Goal: Information Seeking & Learning: Find specific fact

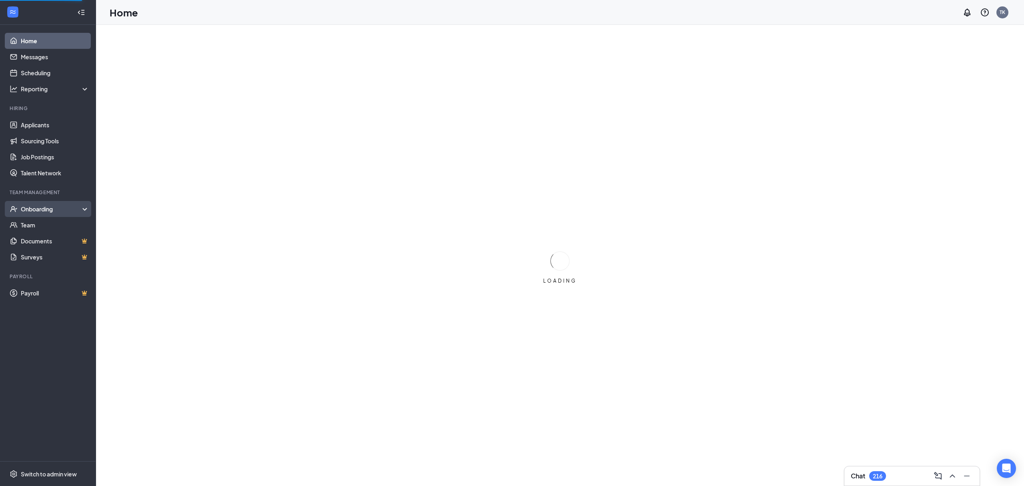
click at [56, 204] on div "Onboarding" at bounding box center [48, 209] width 96 height 16
click at [53, 221] on link "Overview" at bounding box center [55, 225] width 68 height 16
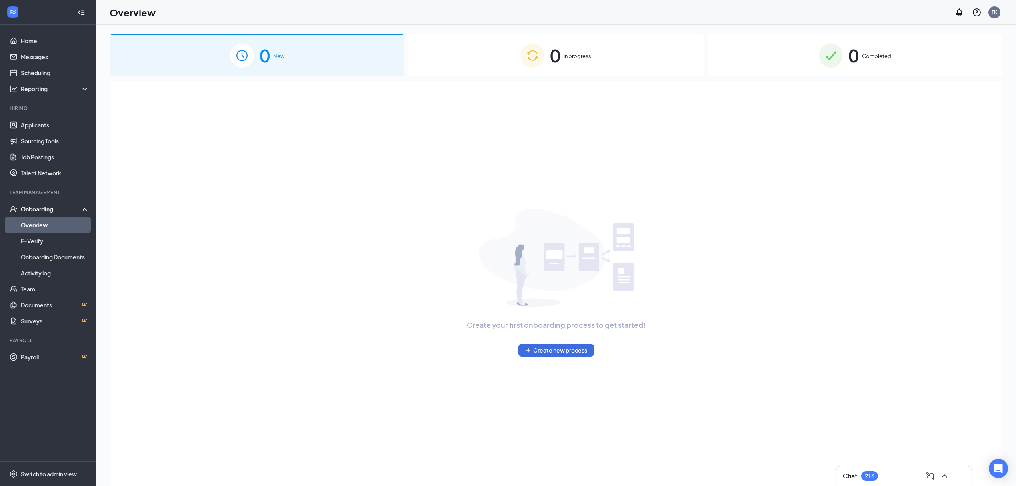
click at [878, 54] on span "Completed" at bounding box center [876, 56] width 29 height 8
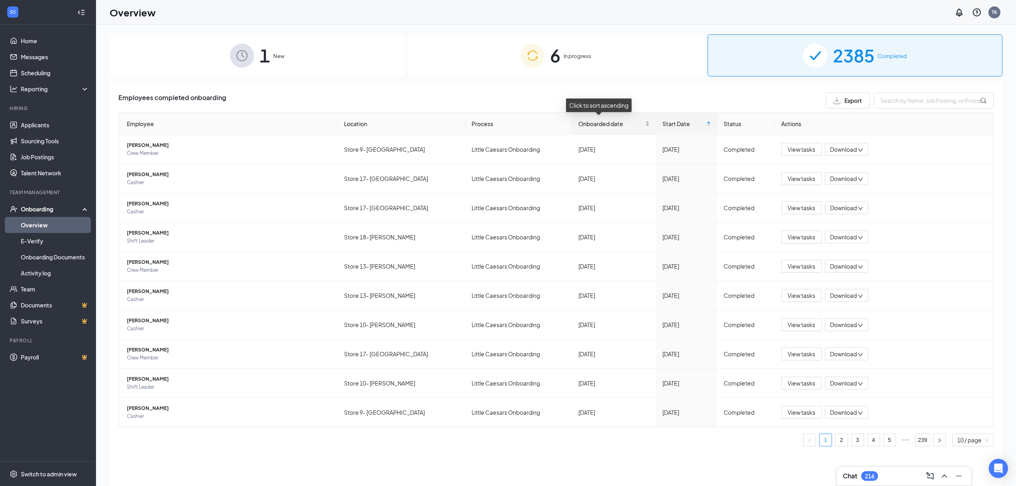
click at [638, 124] on div "Onboarded date" at bounding box center [613, 123] width 71 height 9
click at [636, 124] on div "Onboarded date" at bounding box center [613, 123] width 71 height 9
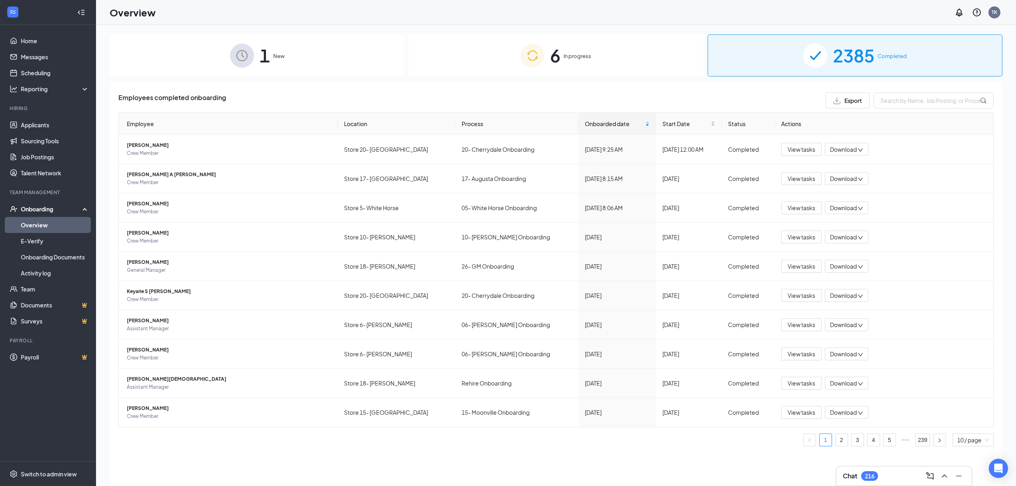
click at [861, 101] on span "Export" at bounding box center [853, 101] width 18 height 6
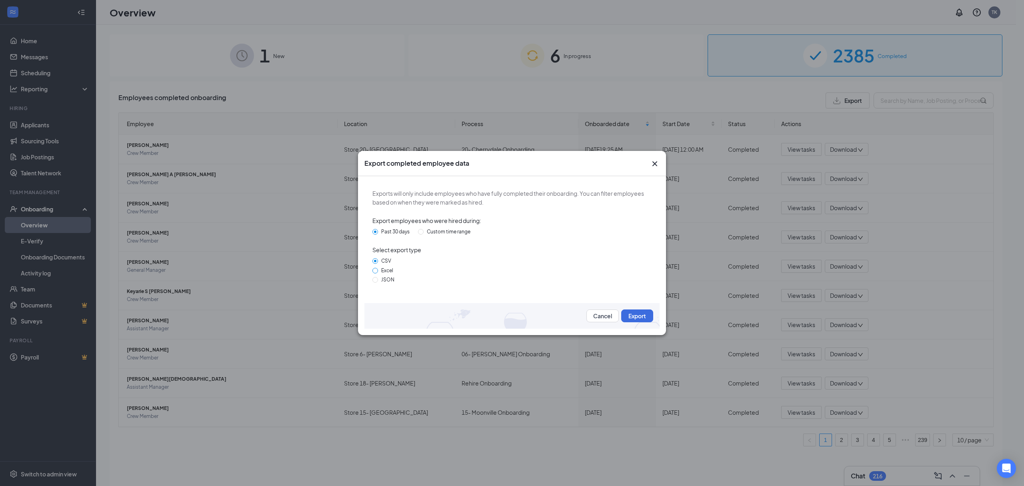
click at [375, 271] on input "Excel" at bounding box center [375, 271] width 6 height 6
radio input "true"
radio input "false"
click at [641, 316] on button "Export" at bounding box center [637, 315] width 32 height 13
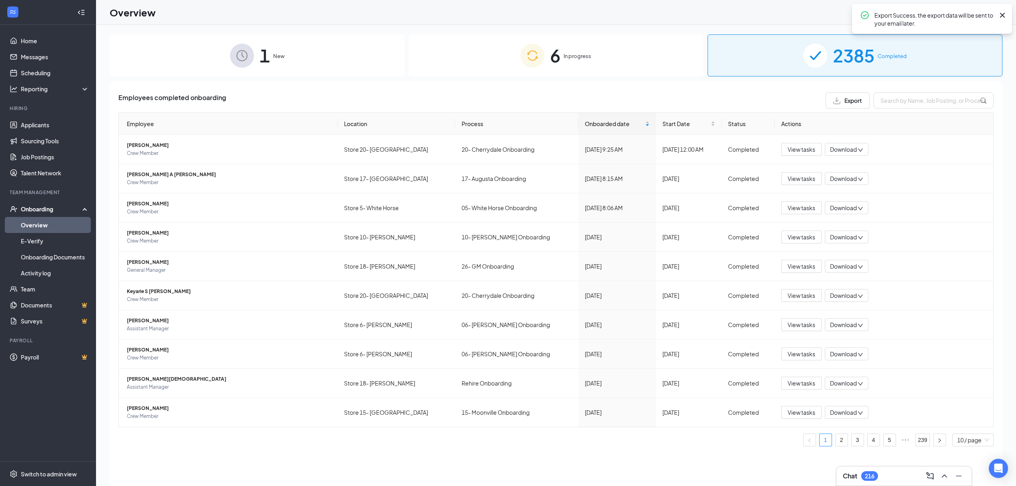
click at [1000, 15] on icon "Cross" at bounding box center [1003, 15] width 10 height 10
click at [818, 149] on button "View tasks" at bounding box center [801, 149] width 40 height 13
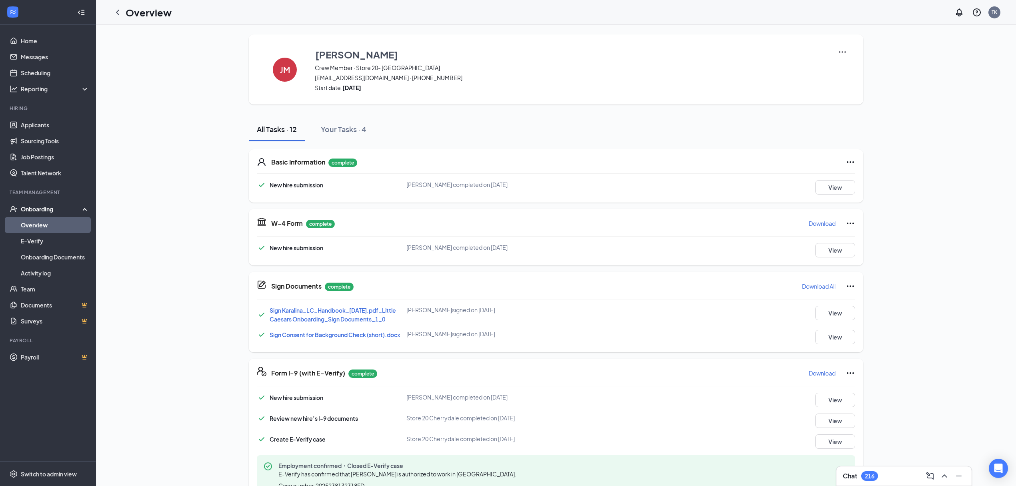
scroll to position [251, 0]
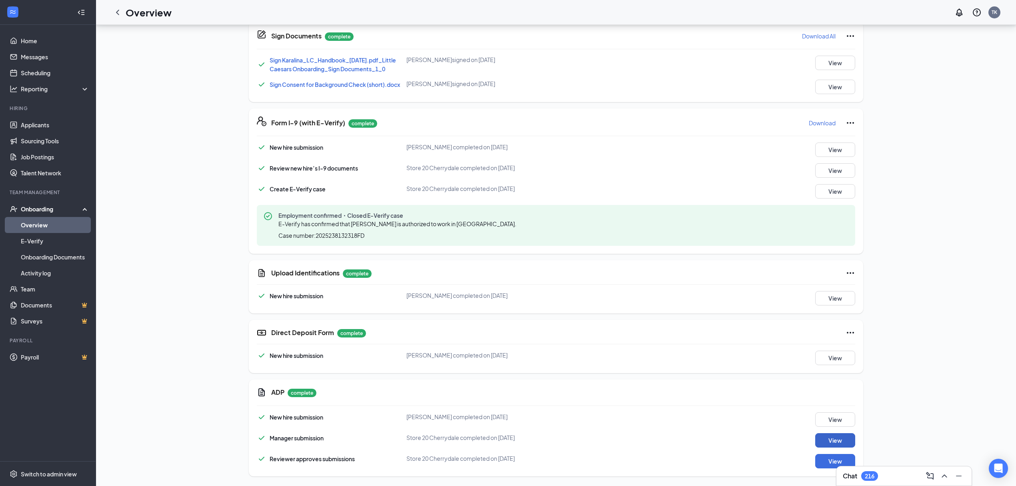
click at [825, 439] on button "View" at bounding box center [835, 440] width 40 height 14
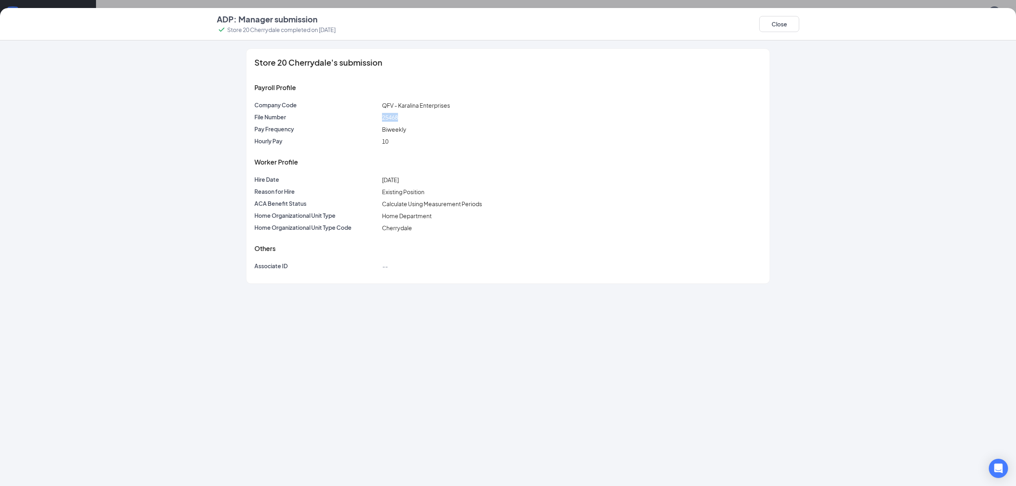
drag, startPoint x: 382, startPoint y: 117, endPoint x: 413, endPoint y: 113, distance: 31.5
click at [413, 113] on div "25468" at bounding box center [571, 117] width 383 height 9
copy span "25468"
click at [778, 25] on button "Close" at bounding box center [779, 24] width 40 height 16
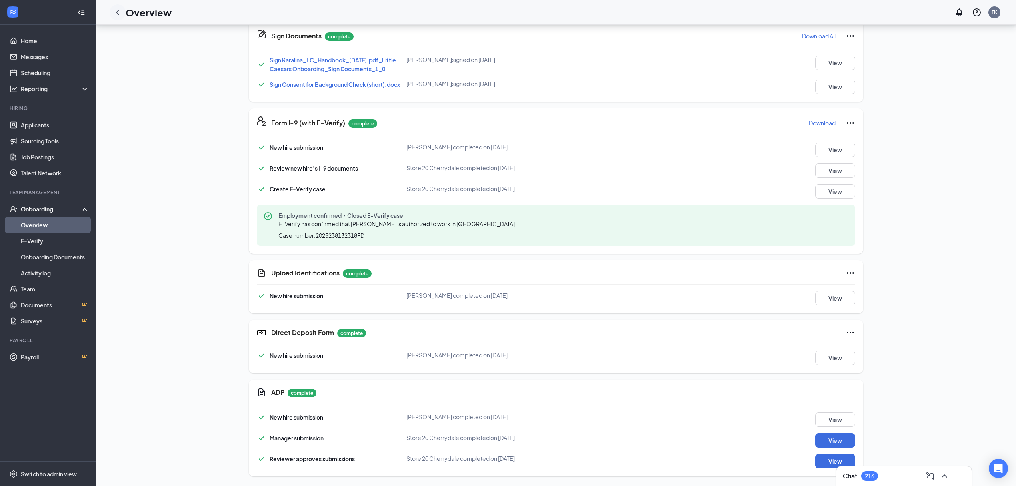
click at [119, 15] on icon "ChevronLeft" at bounding box center [118, 13] width 10 height 10
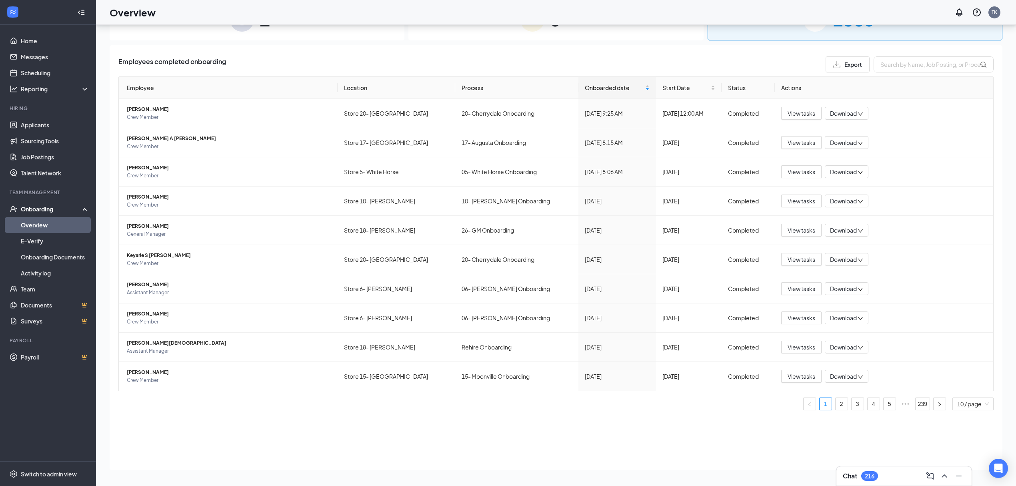
scroll to position [36, 0]
click at [817, 141] on button "View tasks" at bounding box center [801, 142] width 40 height 13
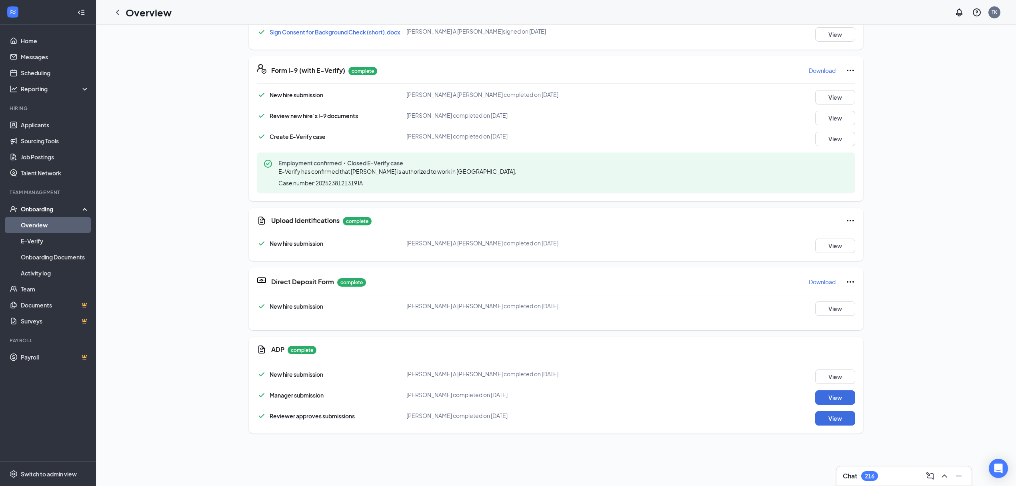
scroll to position [370, 0]
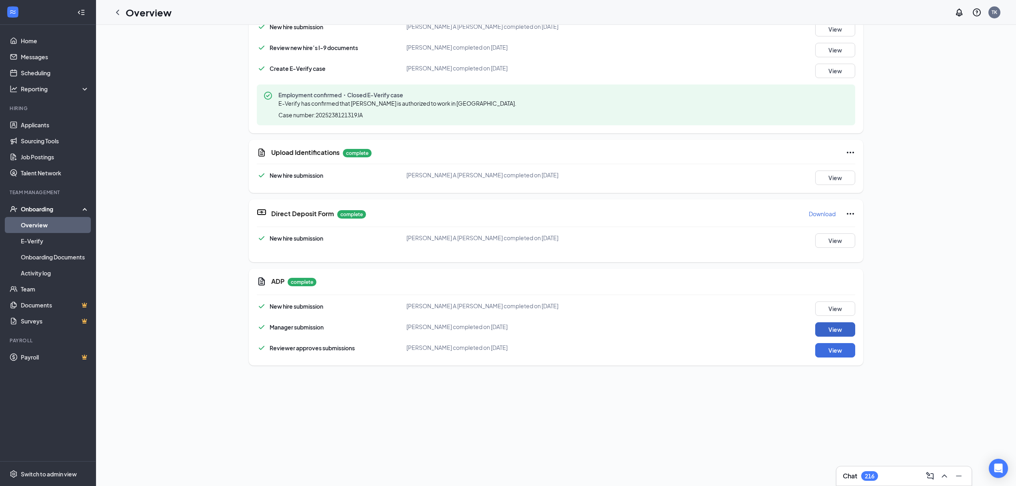
click at [826, 323] on button "View" at bounding box center [835, 329] width 40 height 14
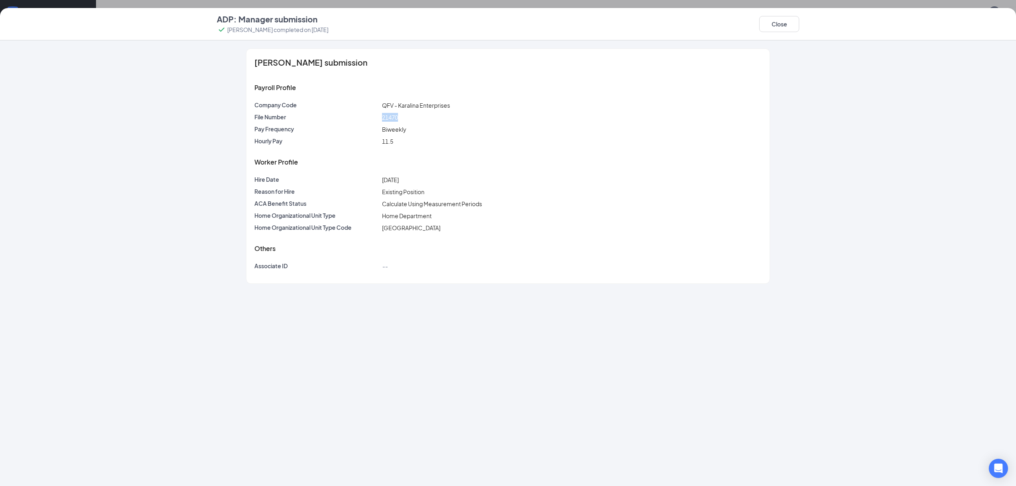
drag, startPoint x: 382, startPoint y: 115, endPoint x: 402, endPoint y: 115, distance: 19.2
click at [402, 115] on div "21470" at bounding box center [571, 117] width 383 height 9
copy span "21470"
click at [773, 22] on button "Close" at bounding box center [779, 24] width 40 height 16
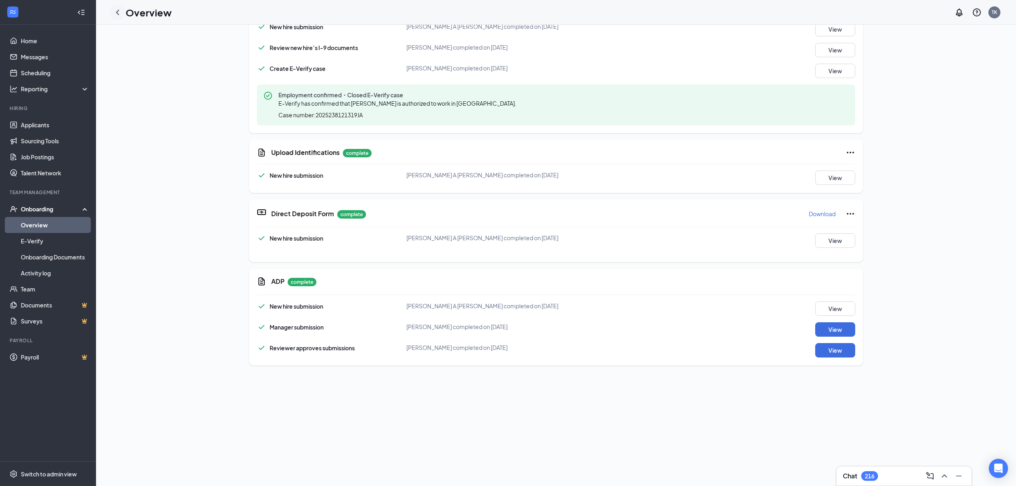
click at [119, 12] on icon "ChevronLeft" at bounding box center [118, 13] width 10 height 10
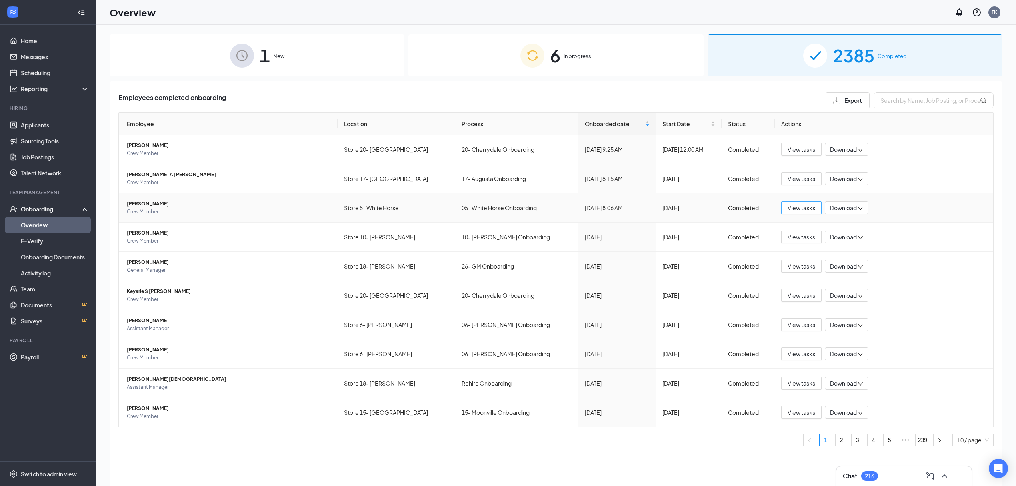
click at [805, 210] on span "View tasks" at bounding box center [802, 207] width 28 height 9
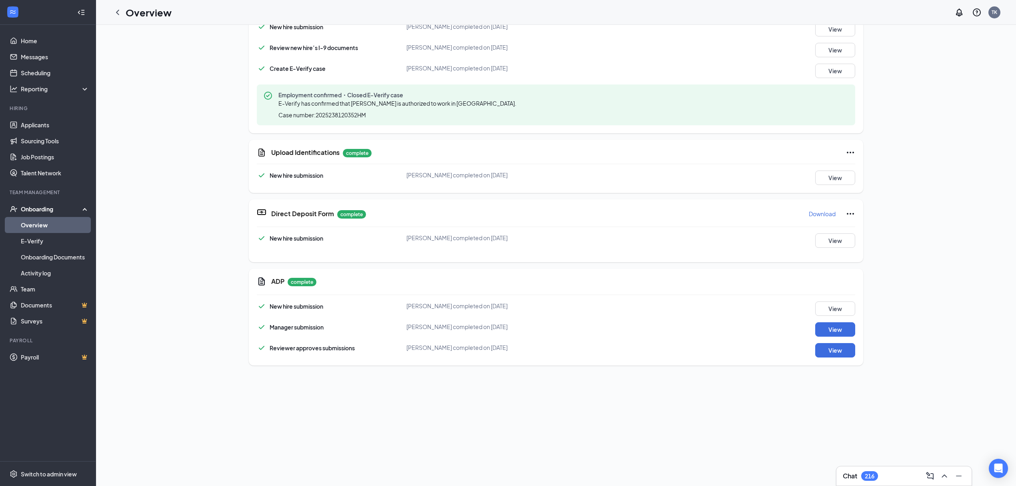
scroll to position [335, 0]
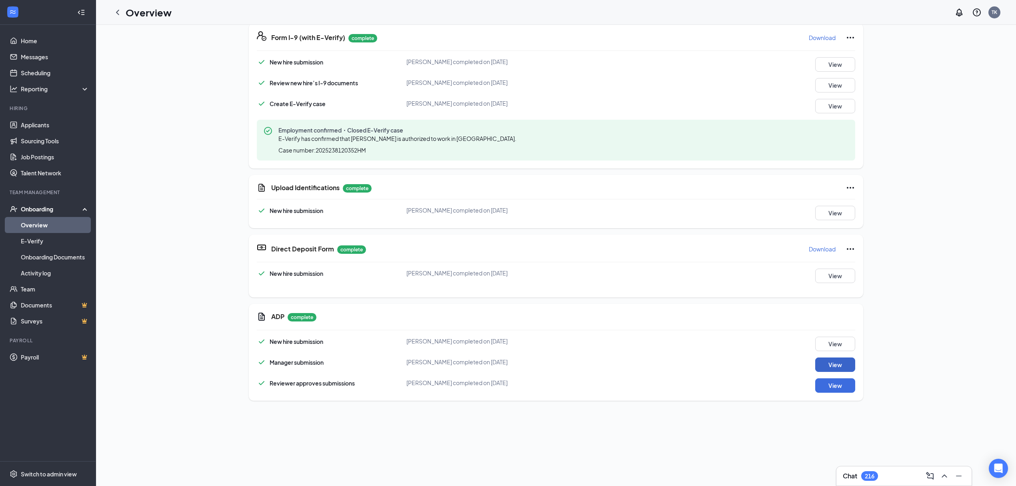
click at [824, 367] on button "View" at bounding box center [835, 364] width 40 height 14
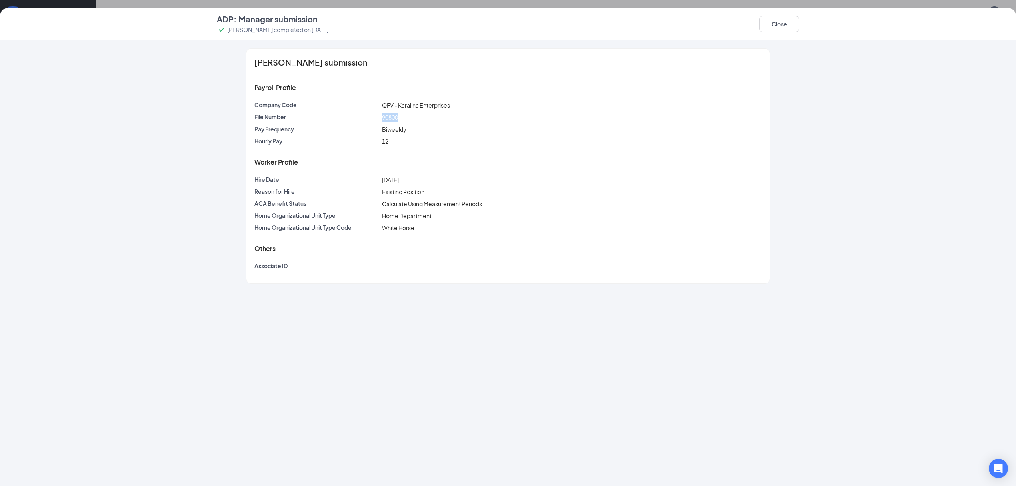
drag, startPoint x: 380, startPoint y: 117, endPoint x: 402, endPoint y: 118, distance: 22.0
click at [402, 118] on div "90800" at bounding box center [571, 117] width 383 height 9
copy span "90800"
click at [759, 28] on div "ADP: Manager submission [PERSON_NAME] completed on [DATE] Close" at bounding box center [508, 24] width 614 height 21
click at [762, 26] on button "Close" at bounding box center [779, 24] width 40 height 16
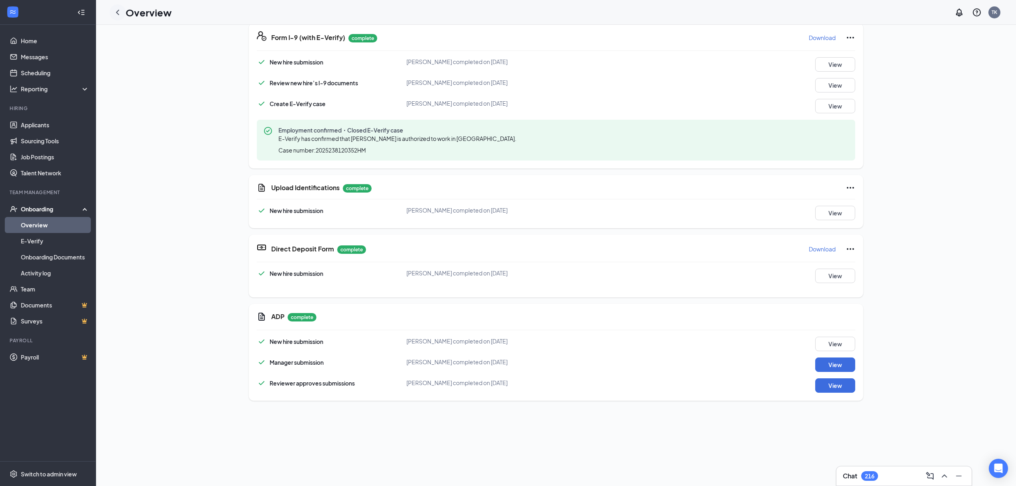
click at [120, 10] on icon "ChevronLeft" at bounding box center [118, 13] width 10 height 10
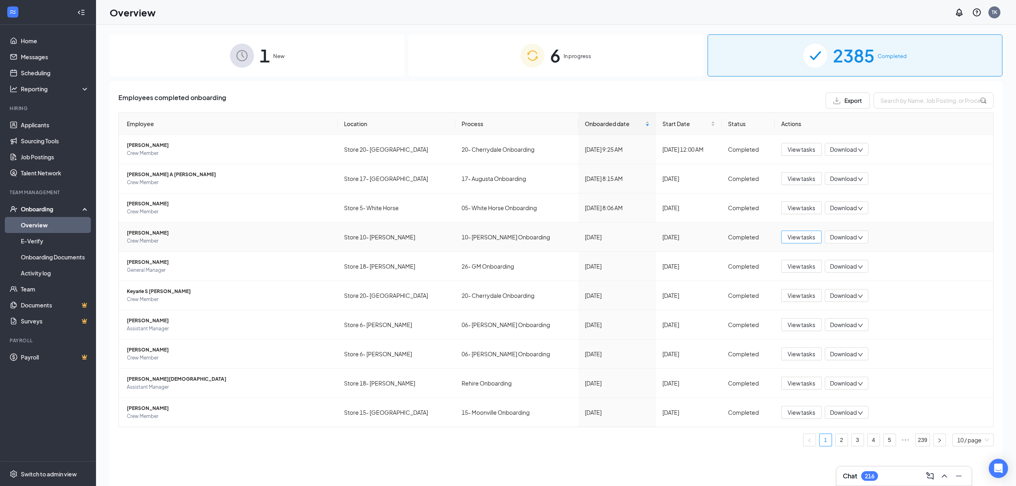
click at [793, 235] on span "View tasks" at bounding box center [802, 236] width 28 height 9
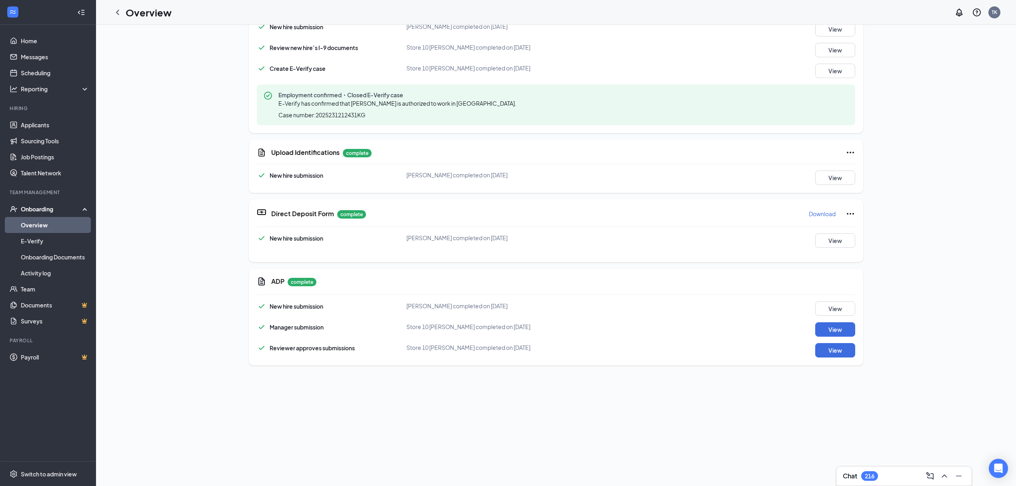
scroll to position [354, 0]
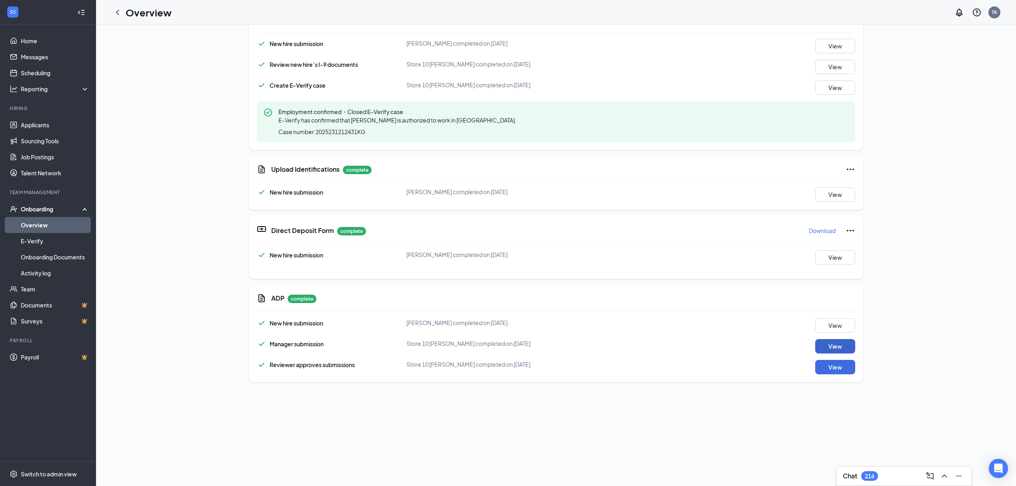
click at [832, 342] on button "View" at bounding box center [835, 346] width 40 height 14
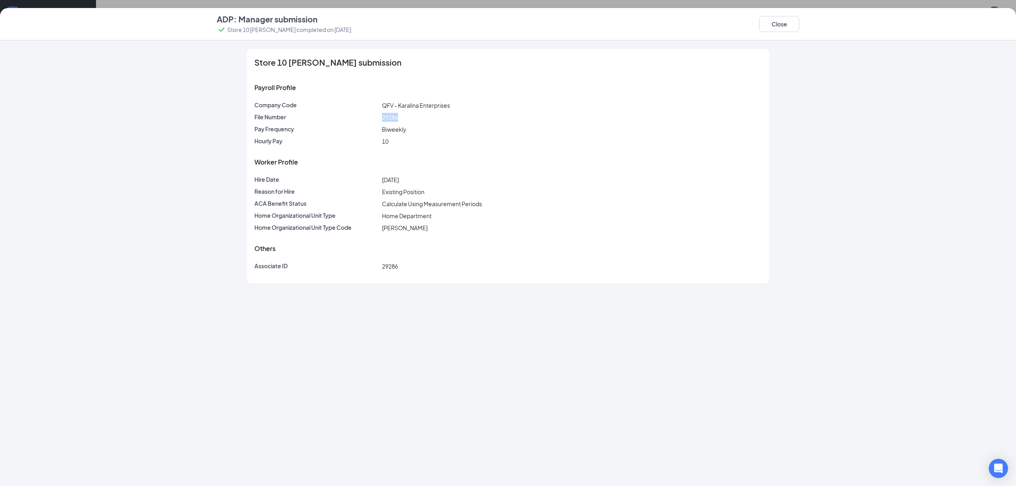
drag, startPoint x: 381, startPoint y: 119, endPoint x: 405, endPoint y: 119, distance: 24.0
click at [405, 119] on div "29286" at bounding box center [571, 117] width 383 height 9
copy span "29286"
click at [766, 24] on button "Close" at bounding box center [779, 24] width 40 height 16
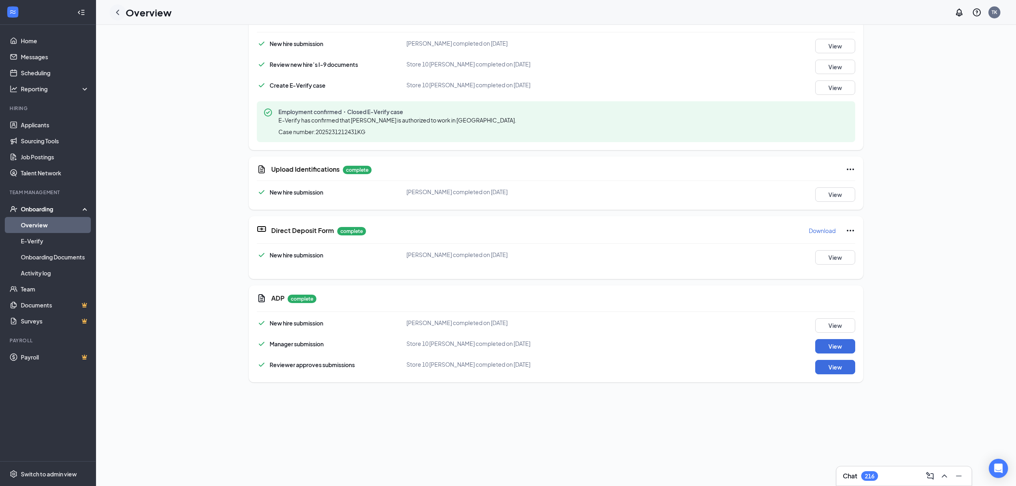
click at [119, 10] on icon "ChevronLeft" at bounding box center [118, 13] width 10 height 10
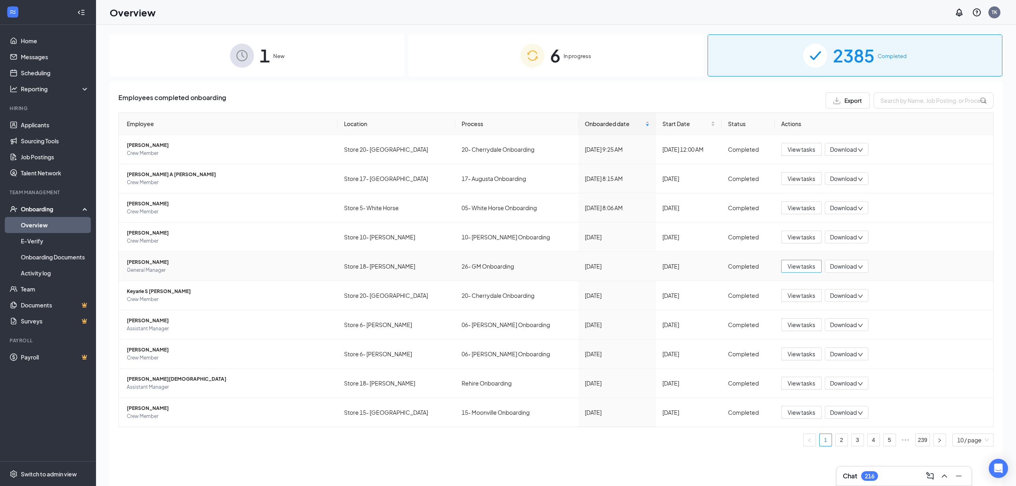
click at [794, 268] on span "View tasks" at bounding box center [802, 266] width 28 height 9
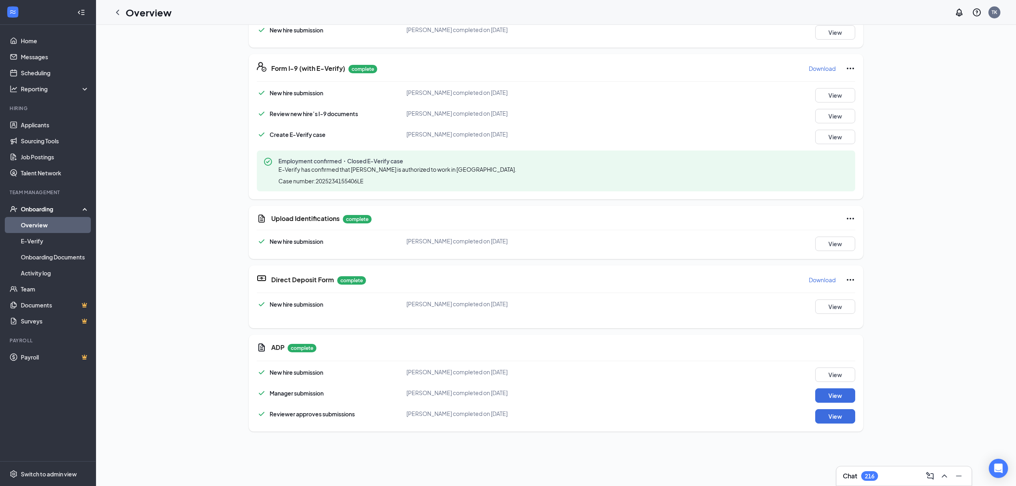
scroll to position [89, 0]
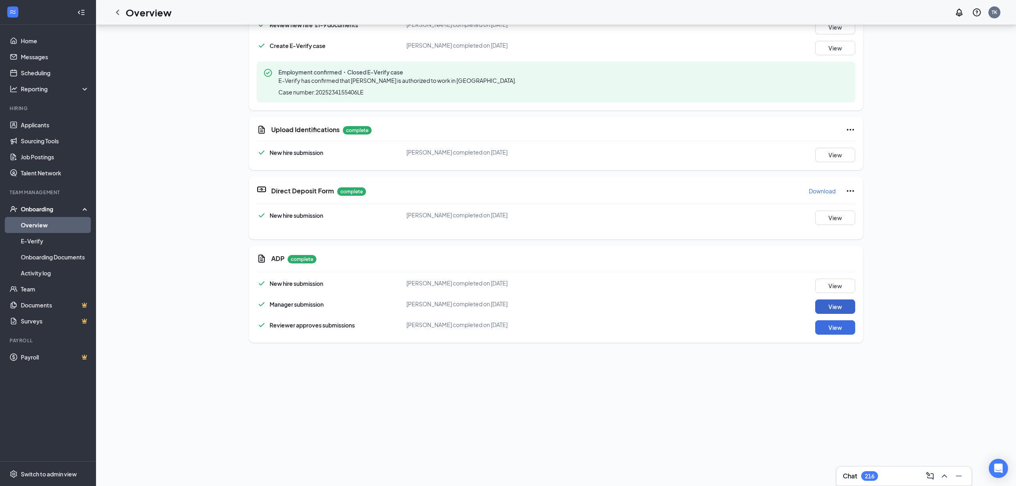
click at [815, 305] on button "View" at bounding box center [835, 306] width 40 height 14
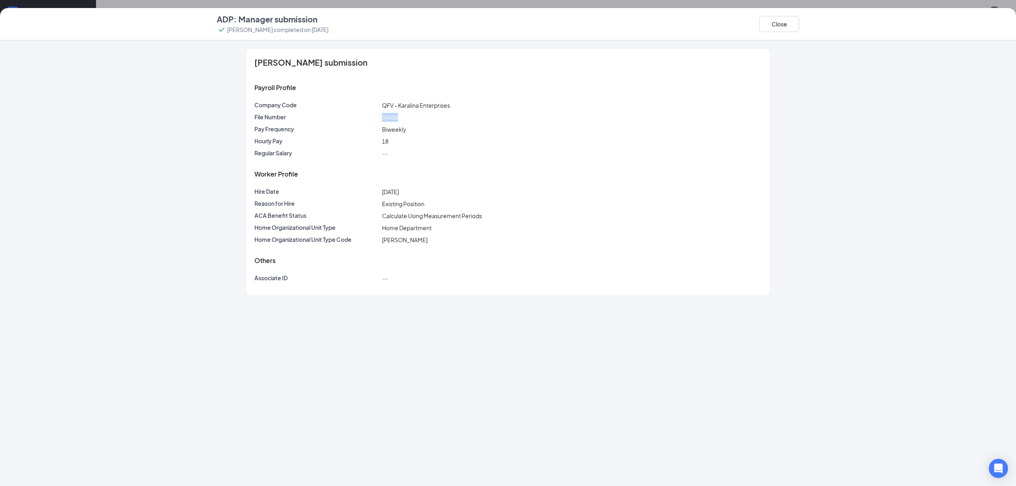
drag, startPoint x: 378, startPoint y: 116, endPoint x: 412, endPoint y: 115, distance: 33.2
click at [412, 115] on div "File Number 34526" at bounding box center [508, 117] width 510 height 9
copy div "34526"
click at [804, 22] on div "ADP: Manager submission [PERSON_NAME] completed on [DATE] Close" at bounding box center [508, 24] width 614 height 21
click at [774, 28] on button "Close" at bounding box center [779, 24] width 40 height 16
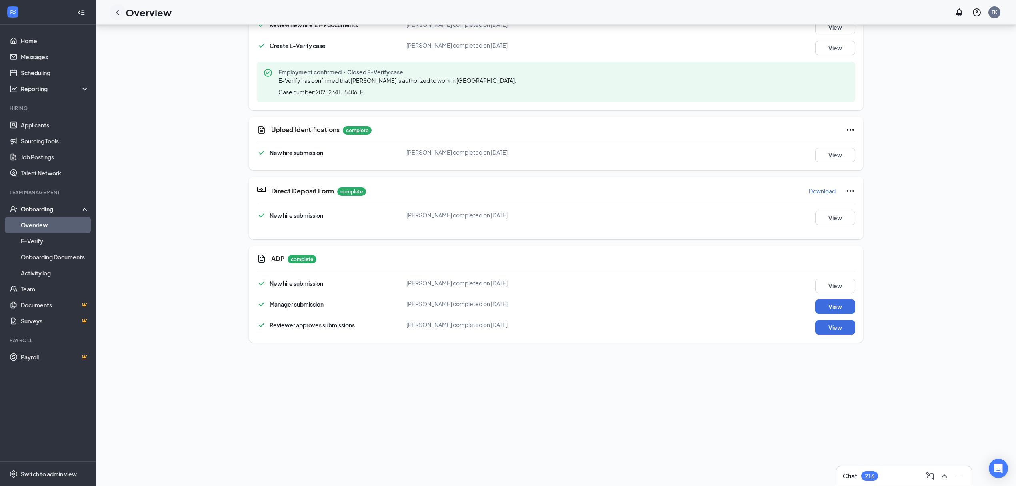
click at [120, 10] on icon "ChevronLeft" at bounding box center [118, 13] width 10 height 10
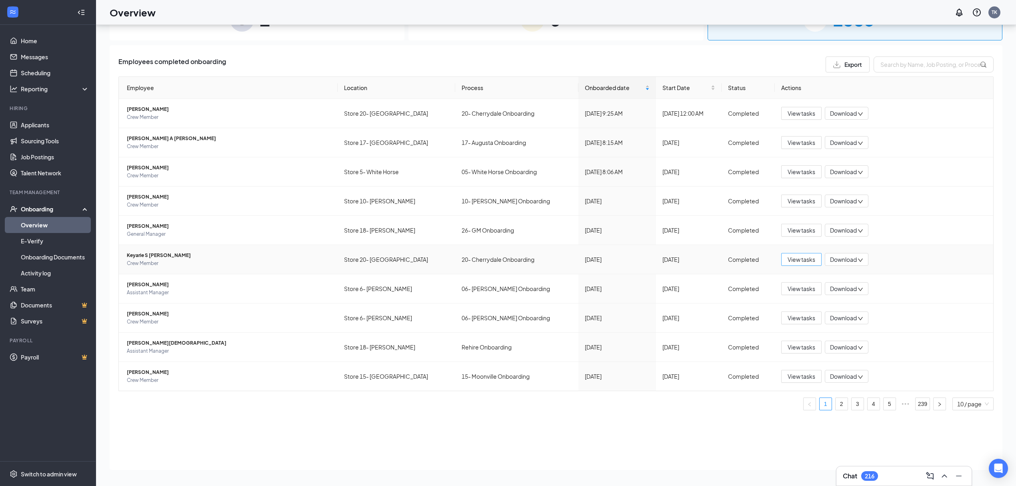
click at [796, 257] on span "View tasks" at bounding box center [802, 259] width 28 height 9
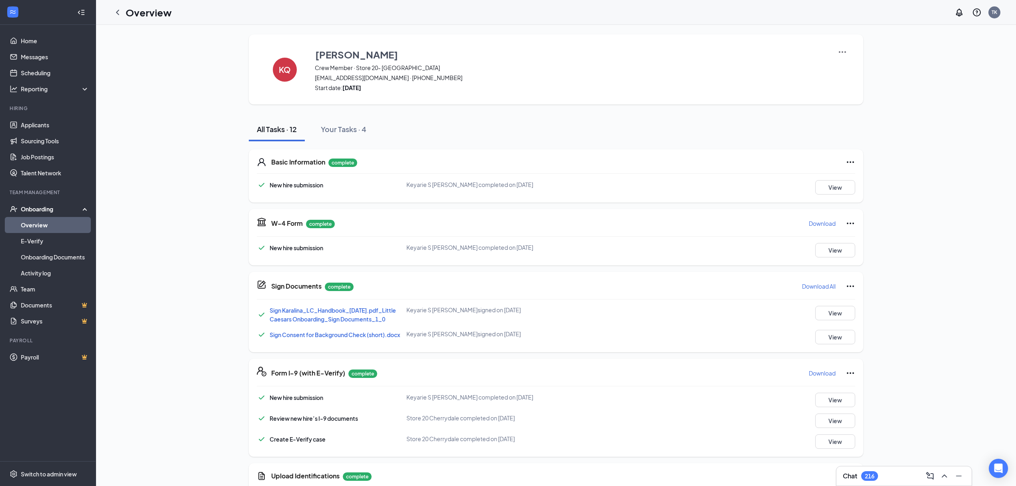
scroll to position [251, 0]
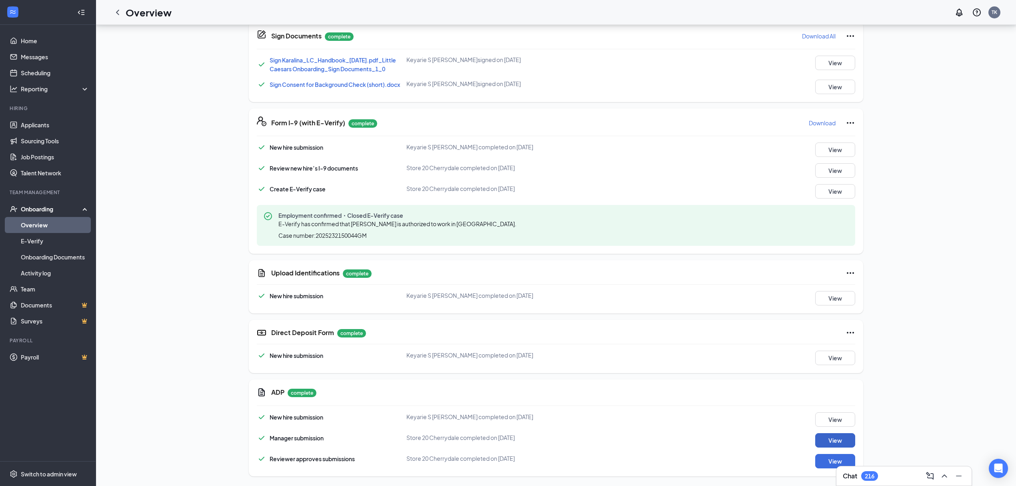
click at [832, 438] on button "View" at bounding box center [835, 440] width 40 height 14
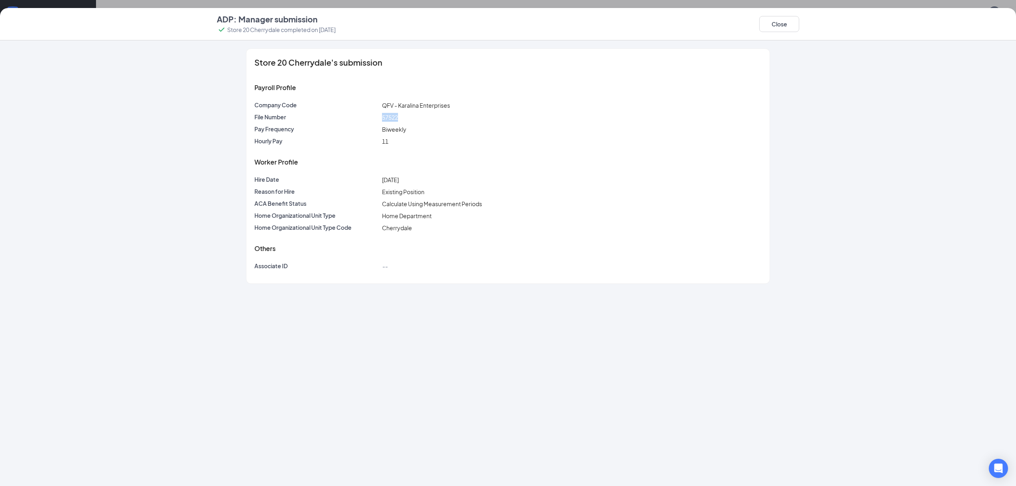
drag, startPoint x: 383, startPoint y: 119, endPoint x: 404, endPoint y: 118, distance: 20.9
click at [404, 118] on div "File Number 57522" at bounding box center [508, 117] width 510 height 9
copy div "57522"
click at [782, 26] on button "Close" at bounding box center [779, 24] width 40 height 16
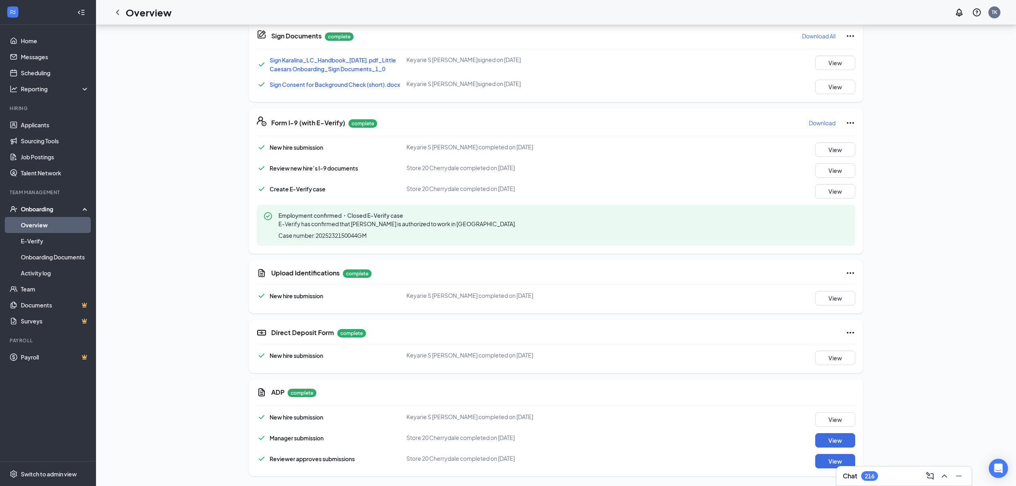
click at [117, 9] on icon "ChevronLeft" at bounding box center [118, 13] width 10 height 10
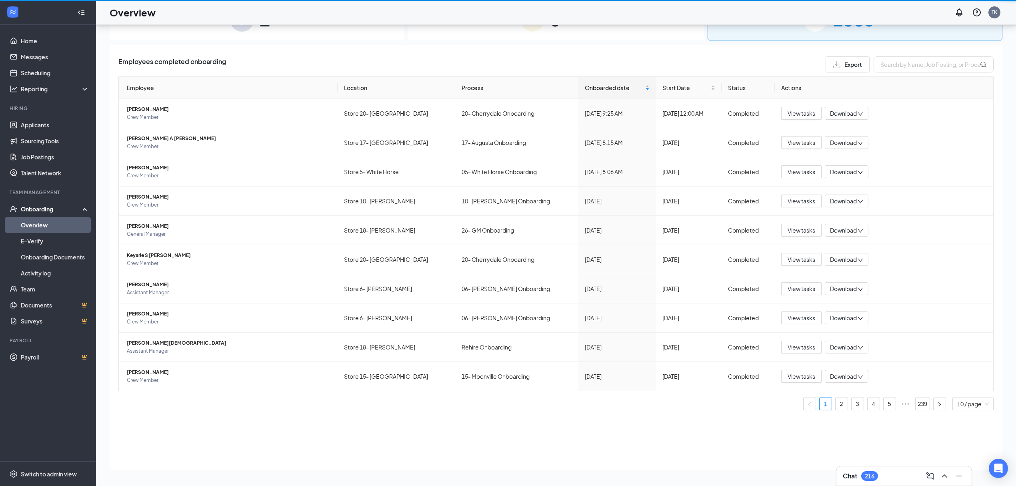
scroll to position [36, 0]
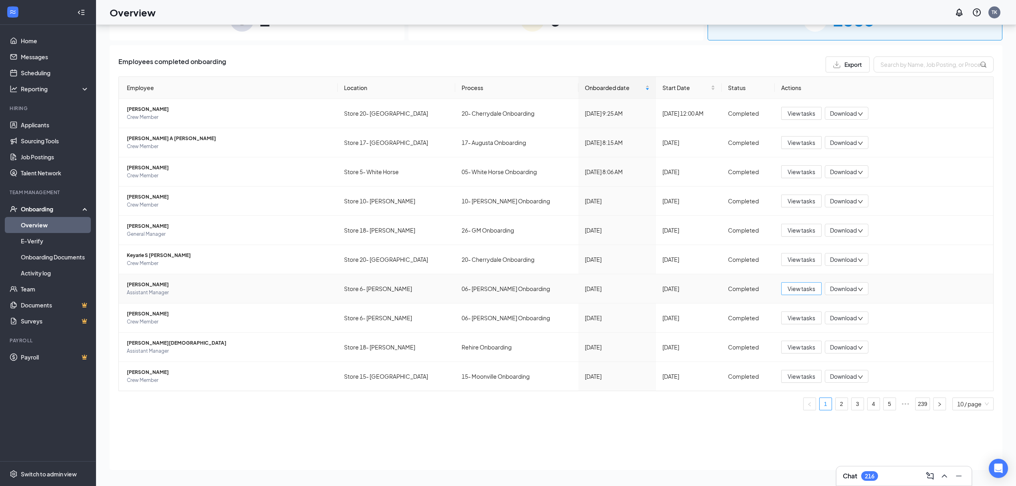
drag, startPoint x: 801, startPoint y: 289, endPoint x: 797, endPoint y: 291, distance: 4.3
click at [801, 291] on span "View tasks" at bounding box center [802, 288] width 28 height 9
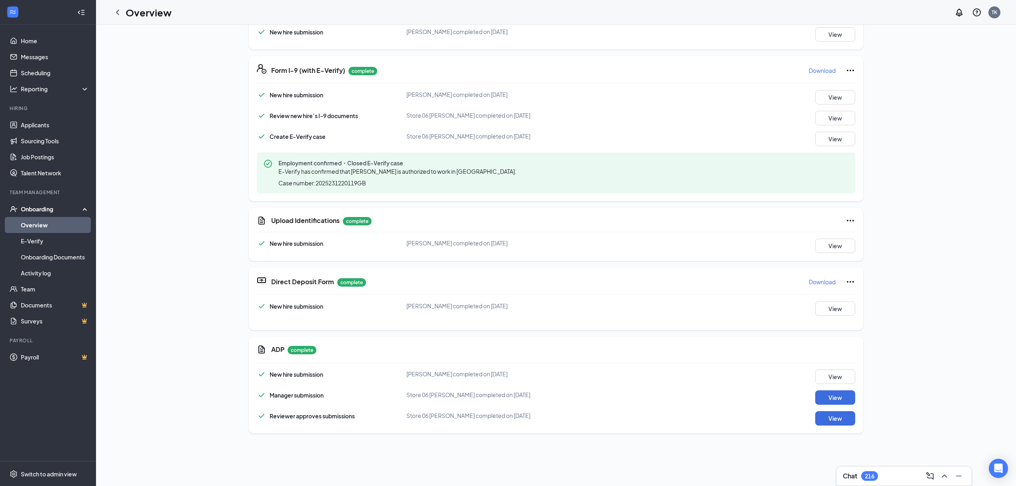
scroll to position [370, 0]
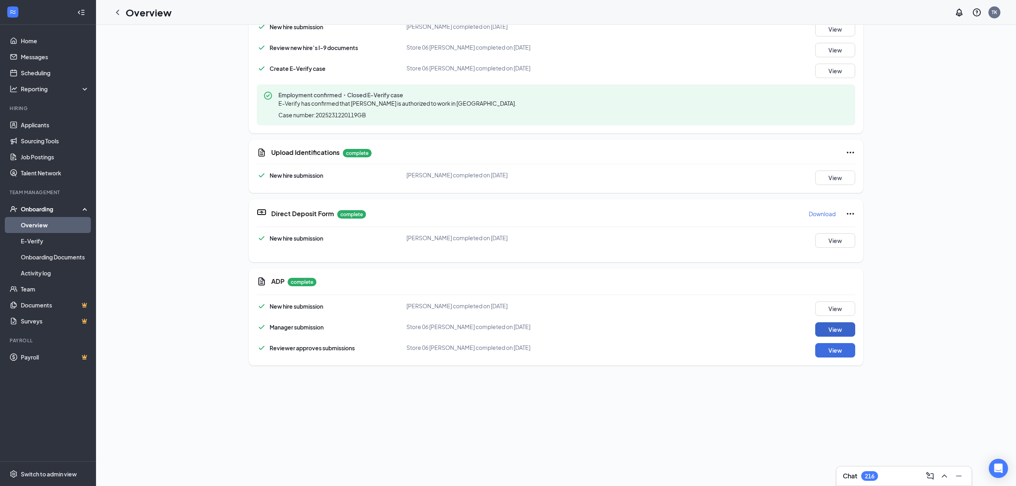
click at [832, 330] on button "View" at bounding box center [835, 329] width 40 height 14
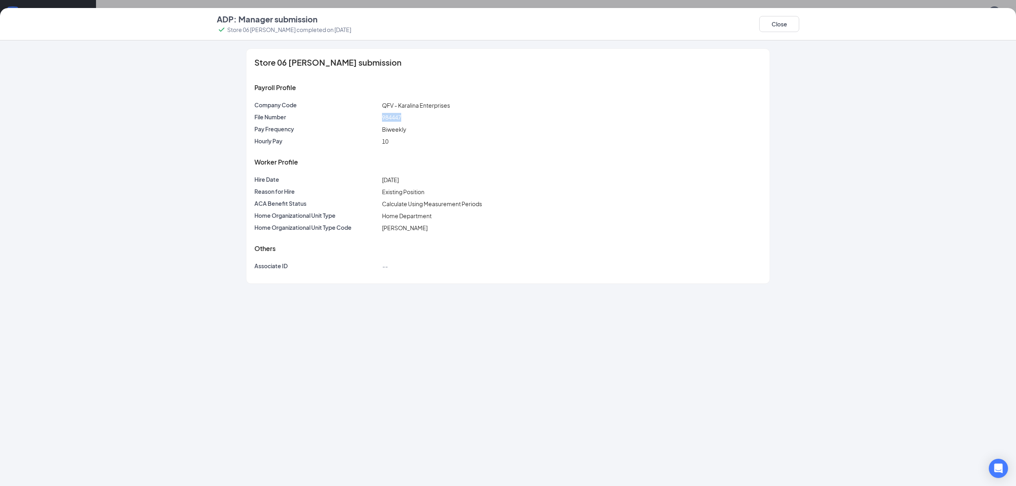
drag, startPoint x: 380, startPoint y: 117, endPoint x: 405, endPoint y: 116, distance: 24.8
click at [405, 116] on div "984447" at bounding box center [571, 117] width 383 height 9
copy span "984447"
click at [788, 20] on button "Close" at bounding box center [779, 24] width 40 height 16
